Goal: Find contact information: Find contact information

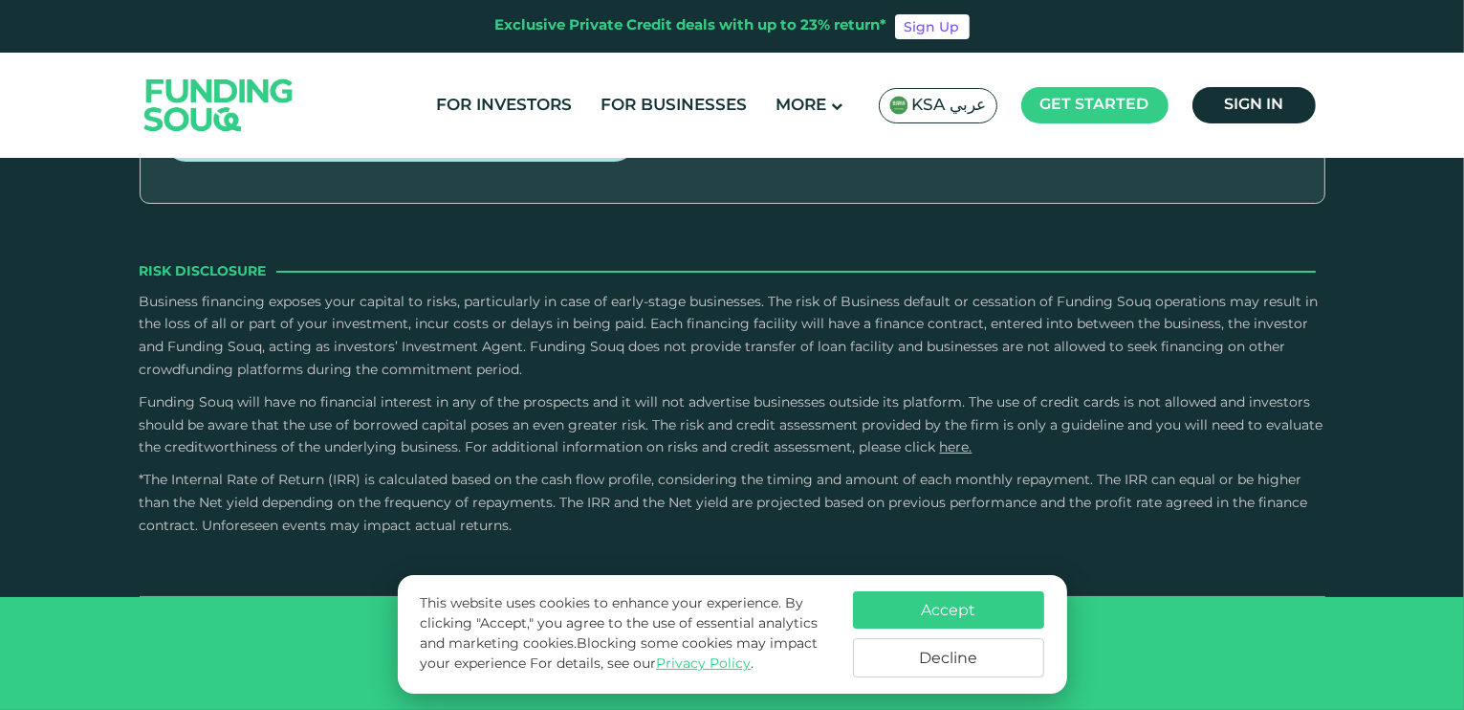
type tc-range-slider "4"
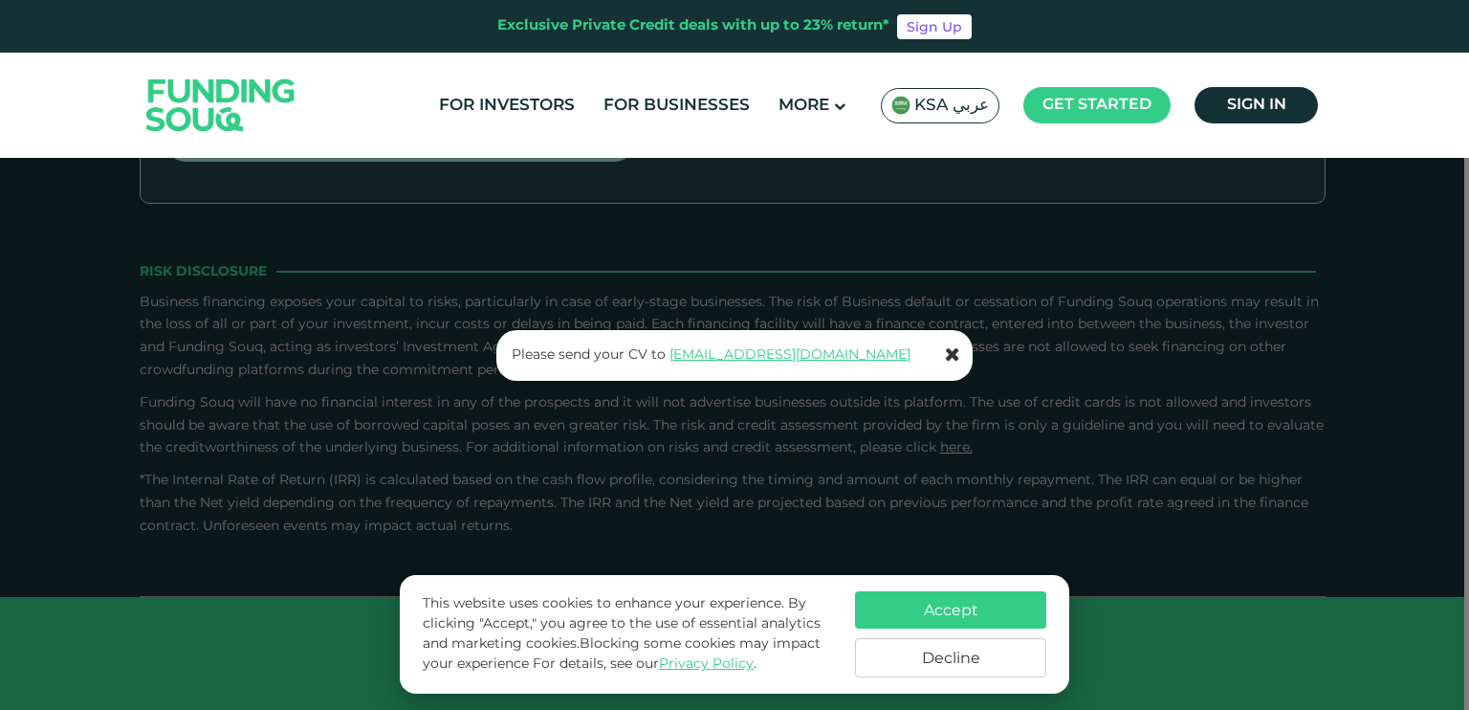
click at [953, 352] on icon at bounding box center [952, 353] width 15 height 19
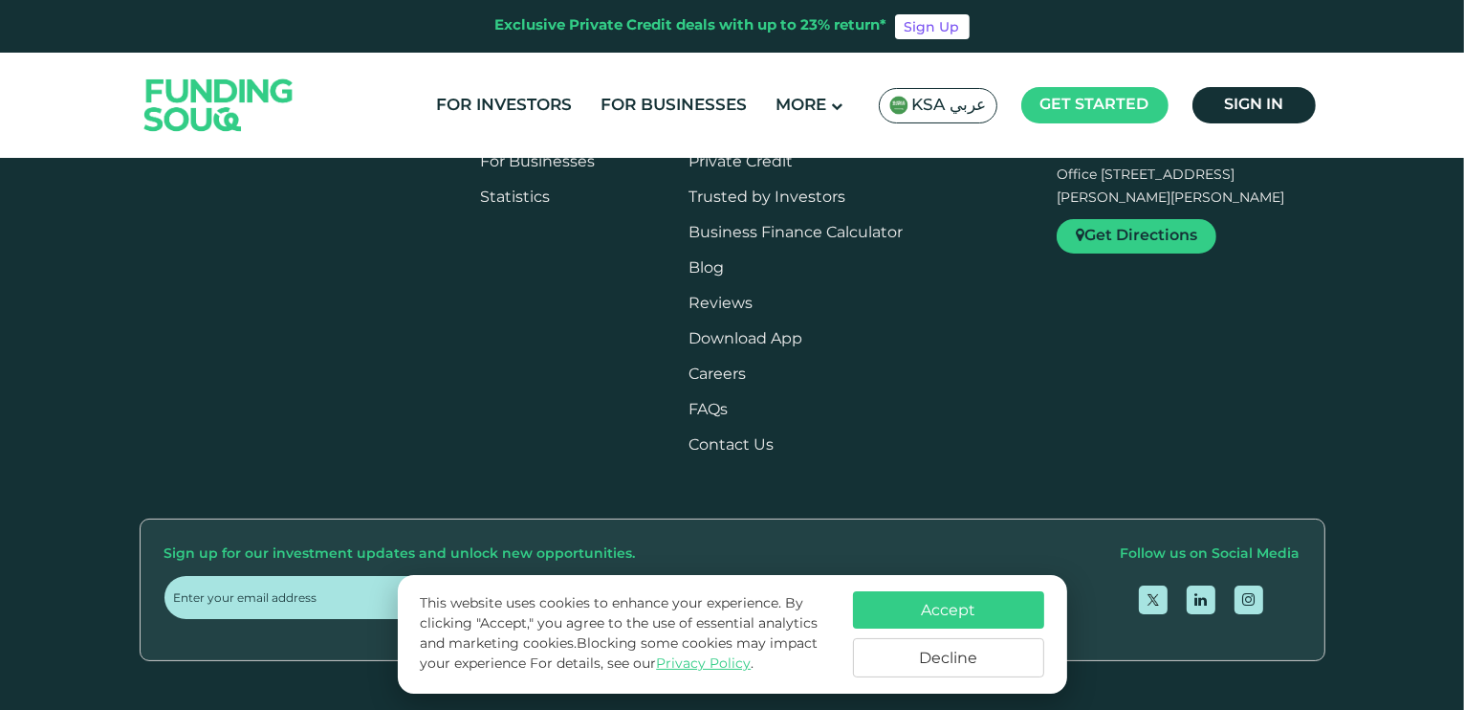
scroll to position [1373, 0]
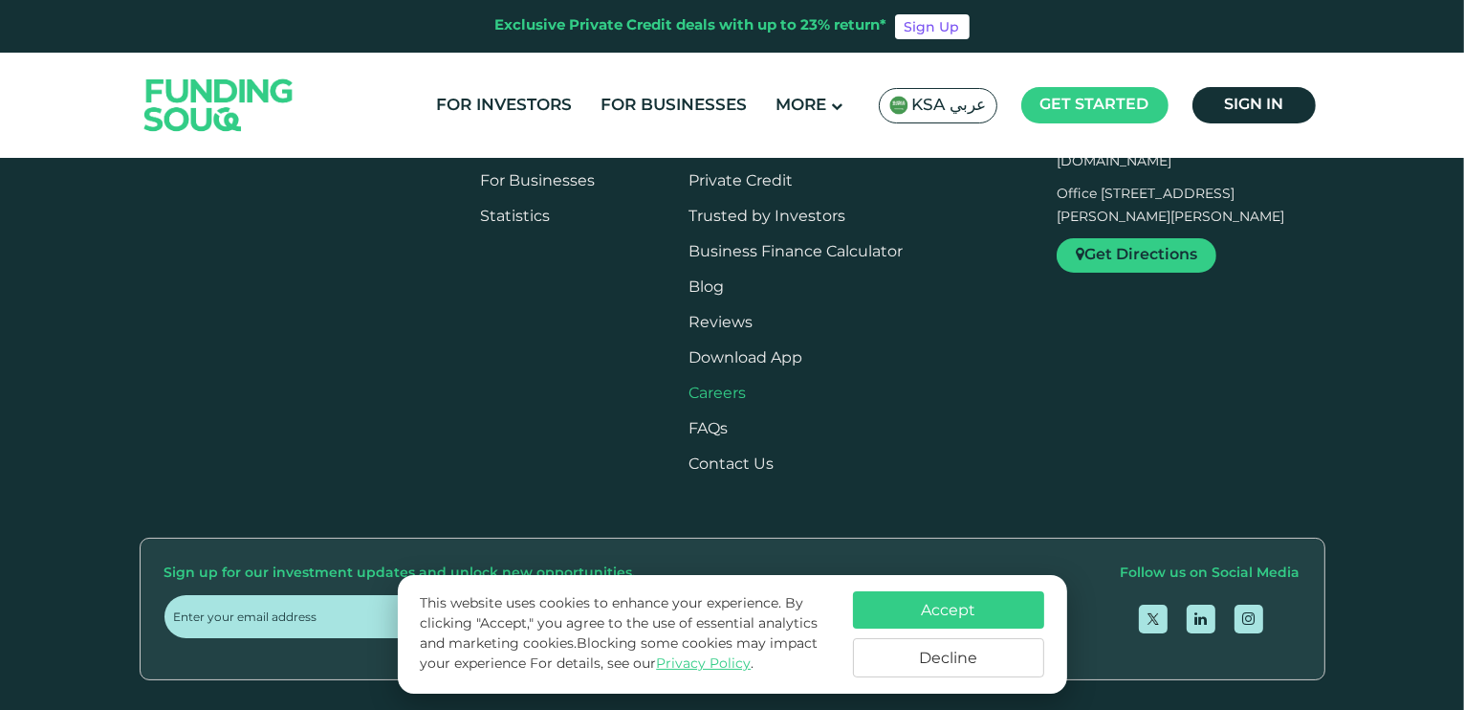
click at [746, 394] on span "Careers" at bounding box center [717, 393] width 57 height 14
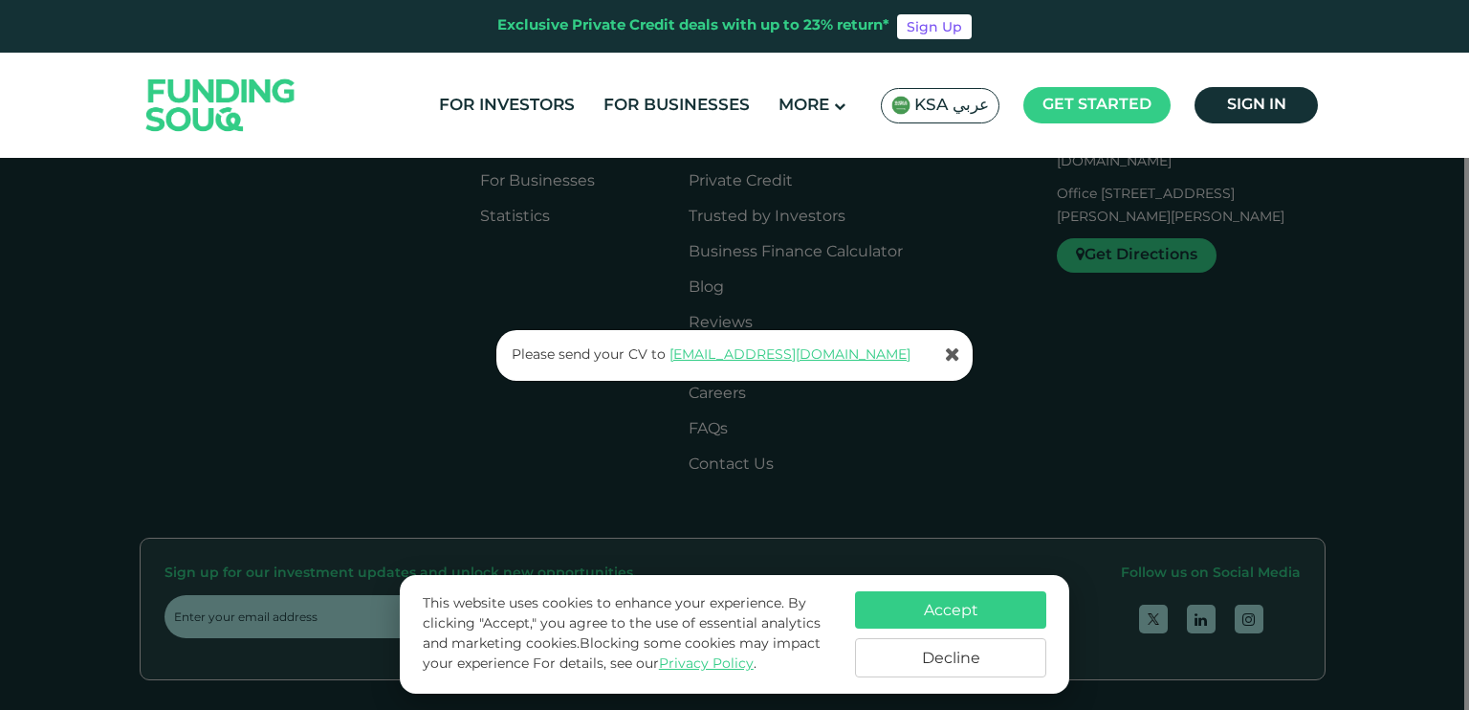
drag, startPoint x: 942, startPoint y: 347, endPoint x: 960, endPoint y: 359, distance: 21.5
click at [960, 359] on div "Please send your CV to support@fundingsouq.com" at bounding box center [735, 355] width 478 height 51
click at [955, 359] on icon at bounding box center [952, 353] width 15 height 19
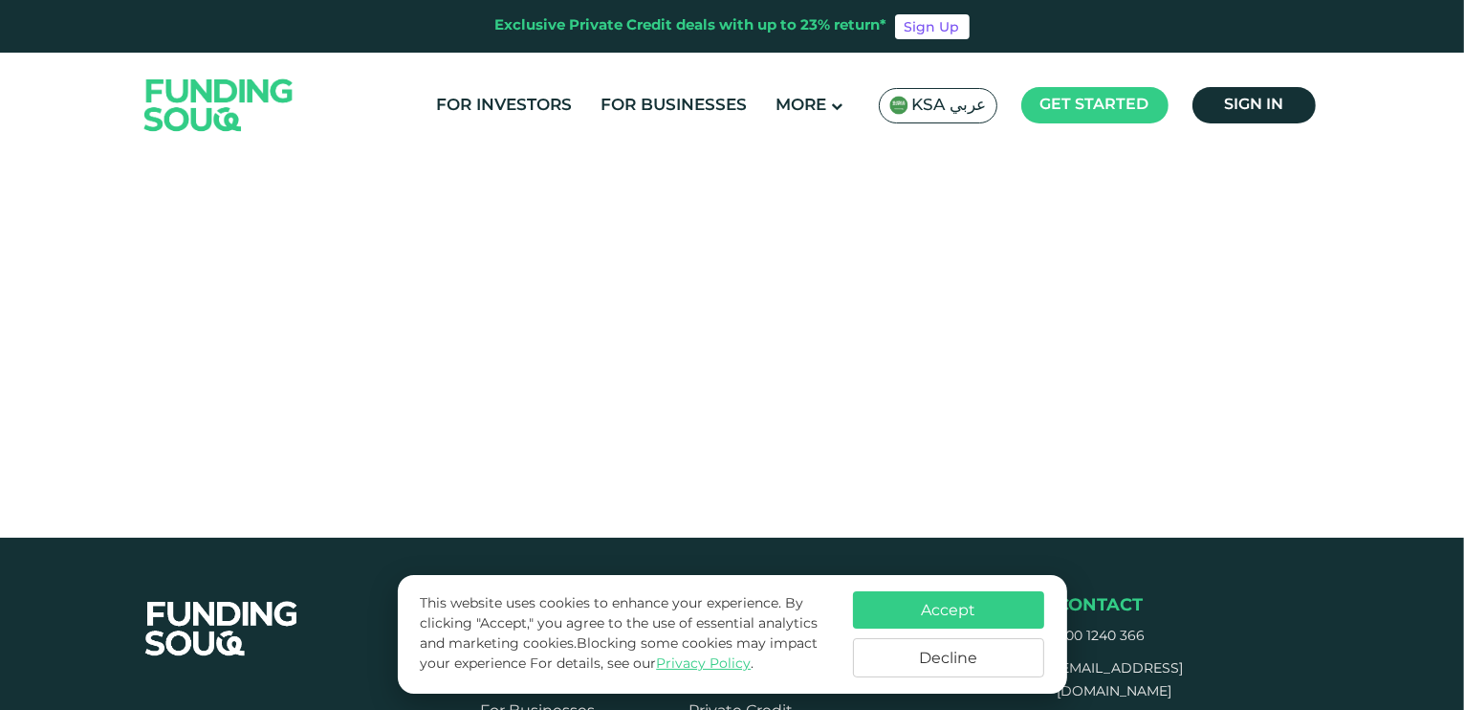
scroll to position [844, 0]
